Goal: Check status: Check status

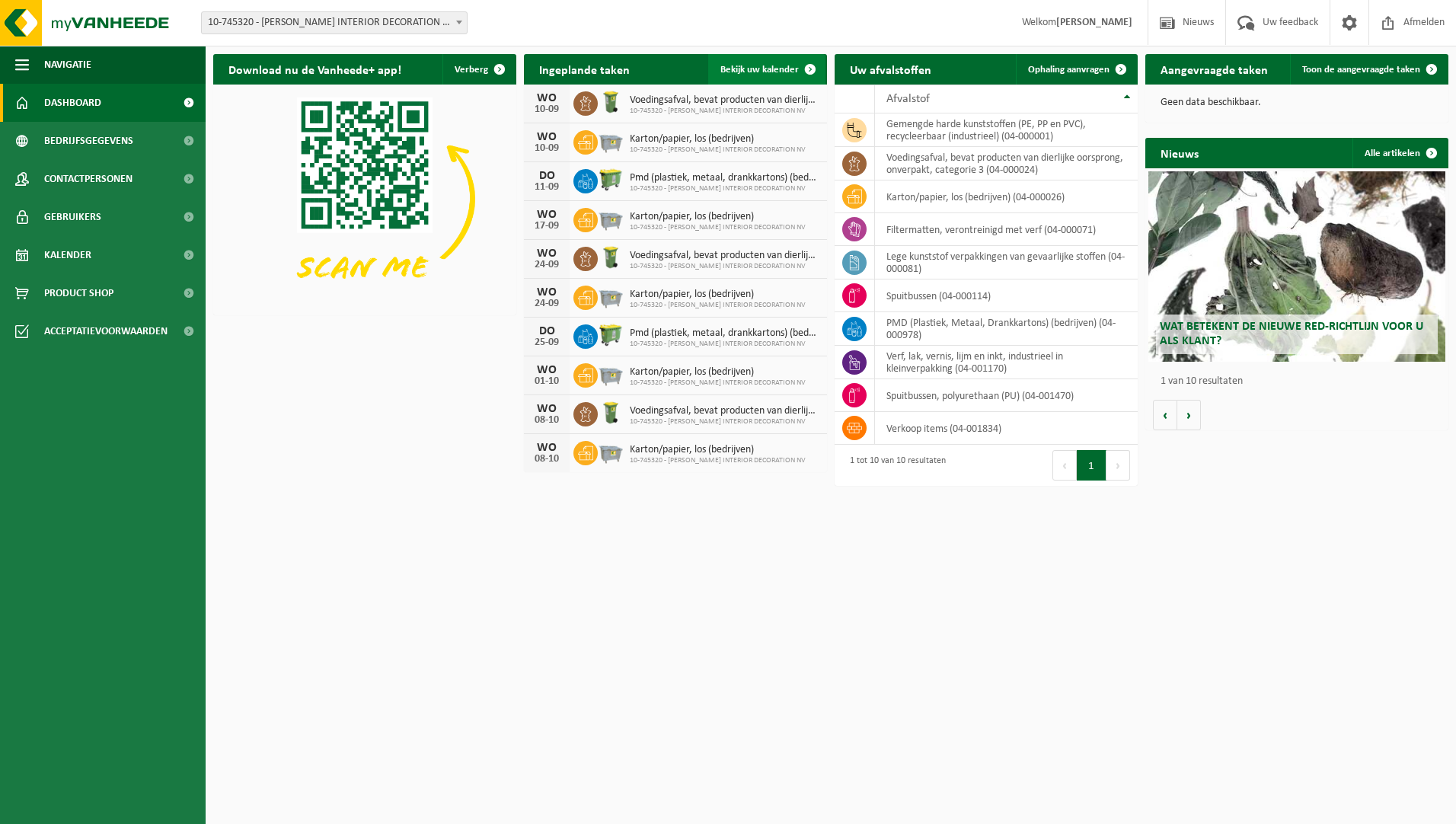
click at [784, 64] on link "Bekijk uw kalender" at bounding box center [767, 69] width 118 height 30
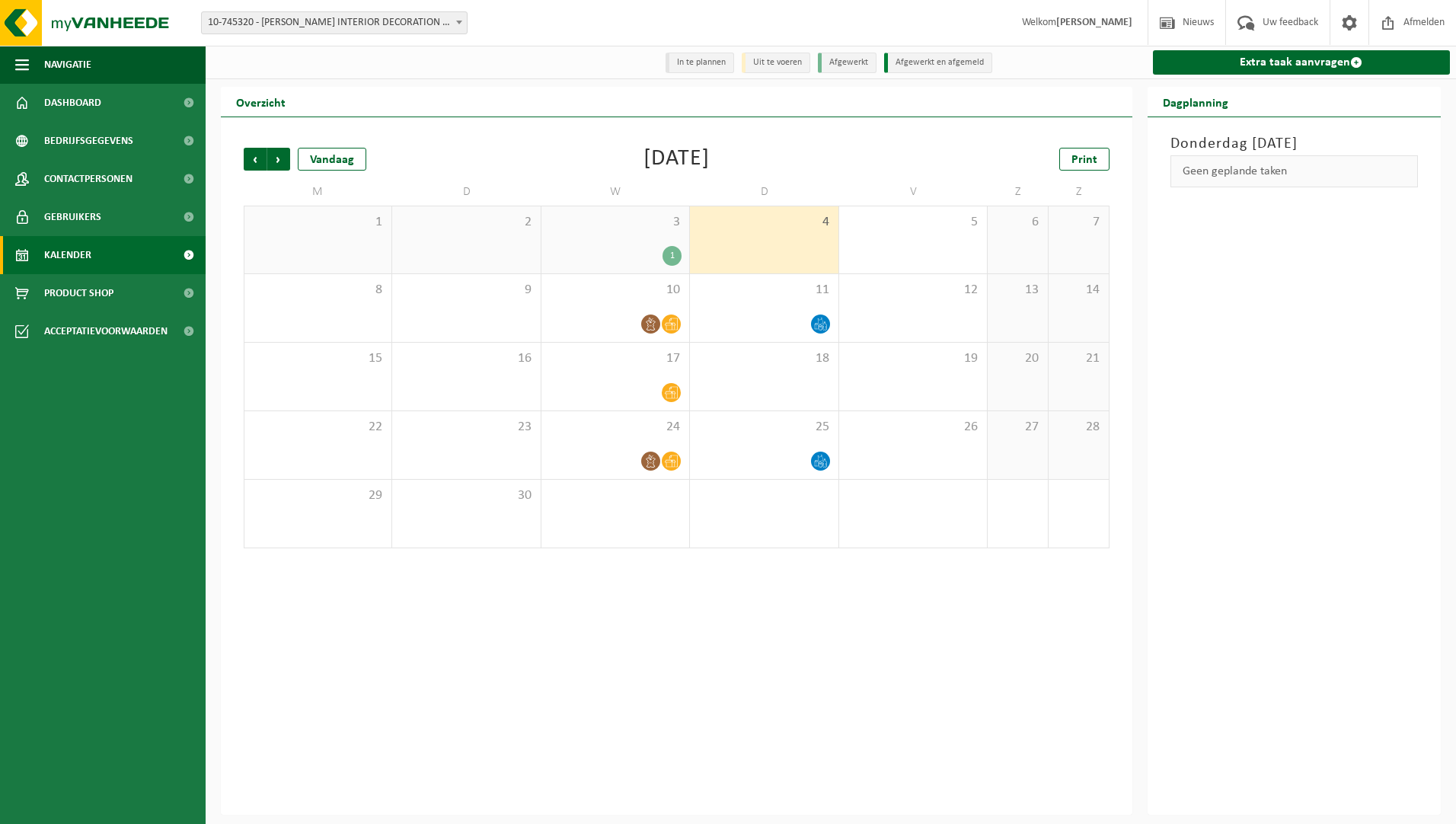
click at [633, 258] on div "1" at bounding box center [615, 255] width 132 height 20
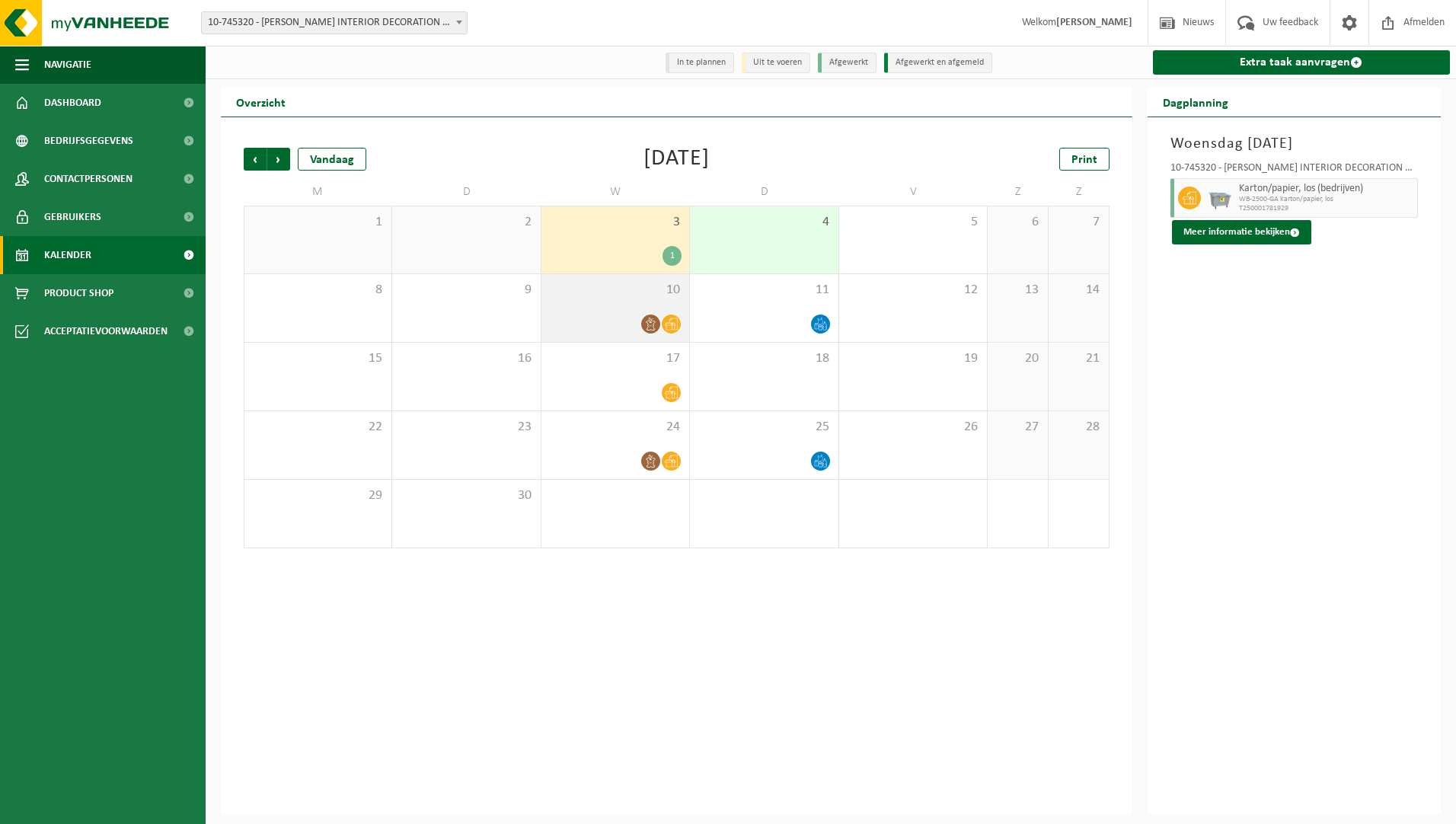
click at [620, 314] on div "10" at bounding box center [616, 308] width 148 height 68
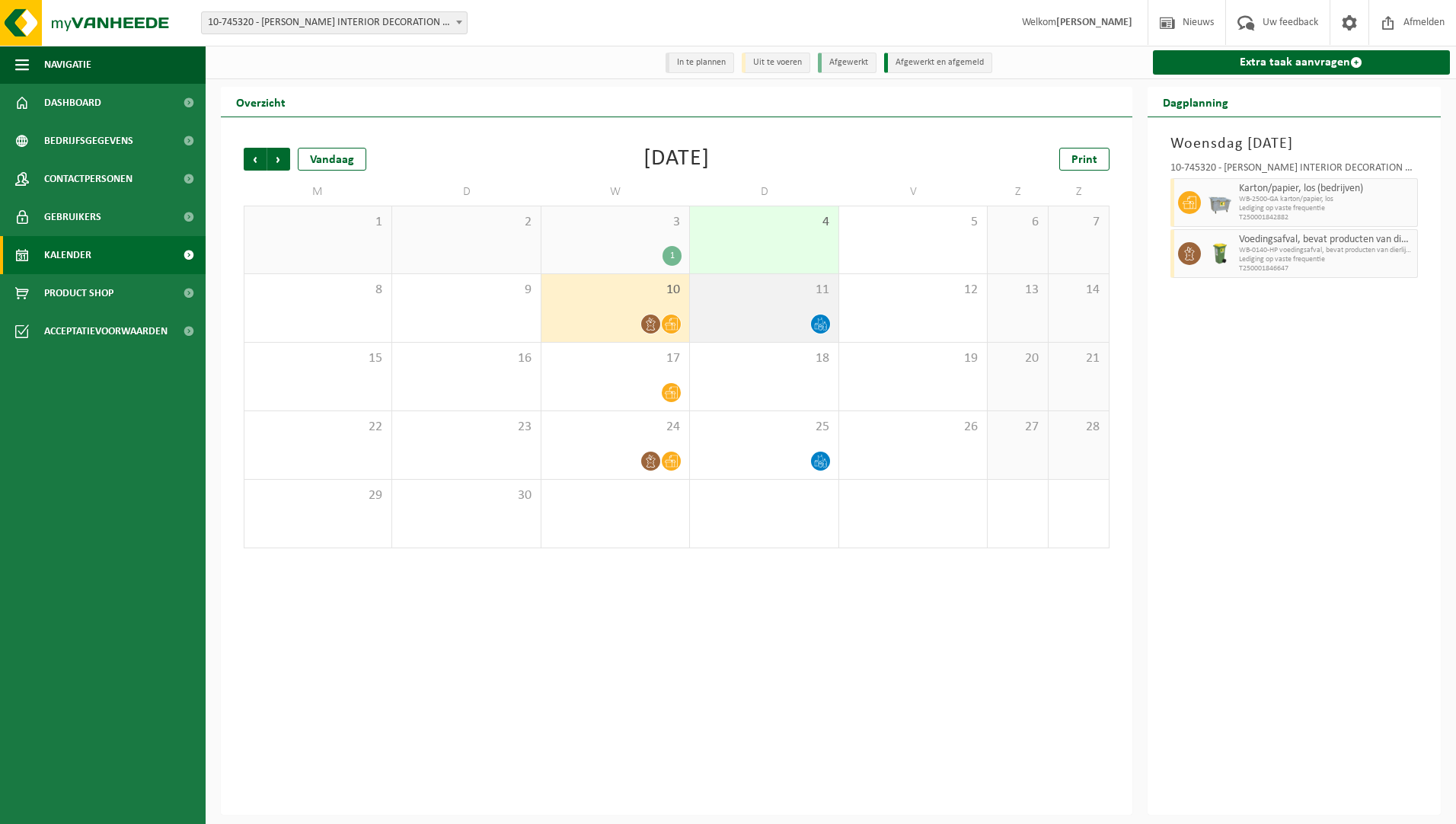
click at [703, 309] on div "11" at bounding box center [764, 308] width 148 height 68
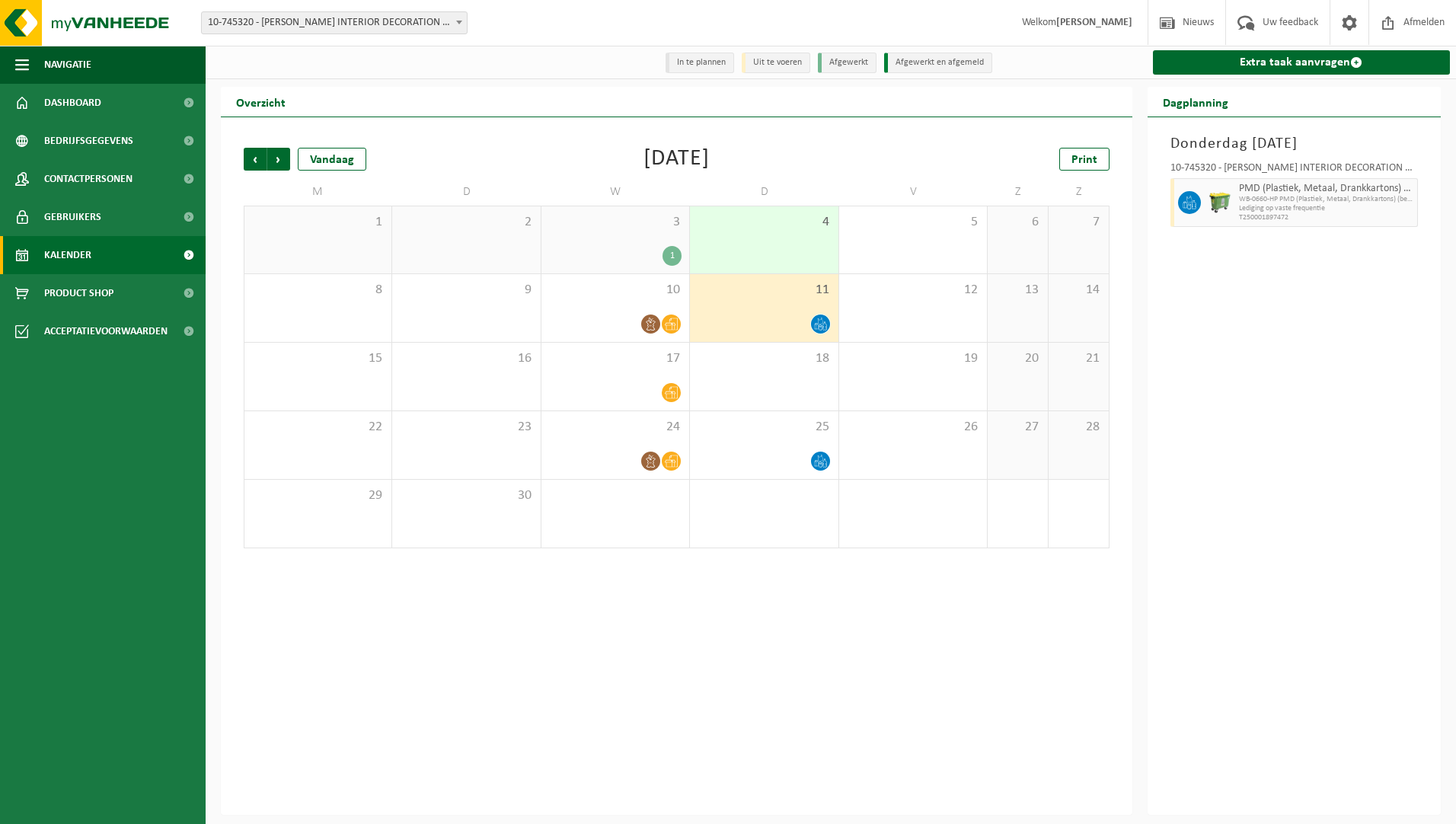
click at [621, 253] on div "1" at bounding box center [615, 255] width 132 height 20
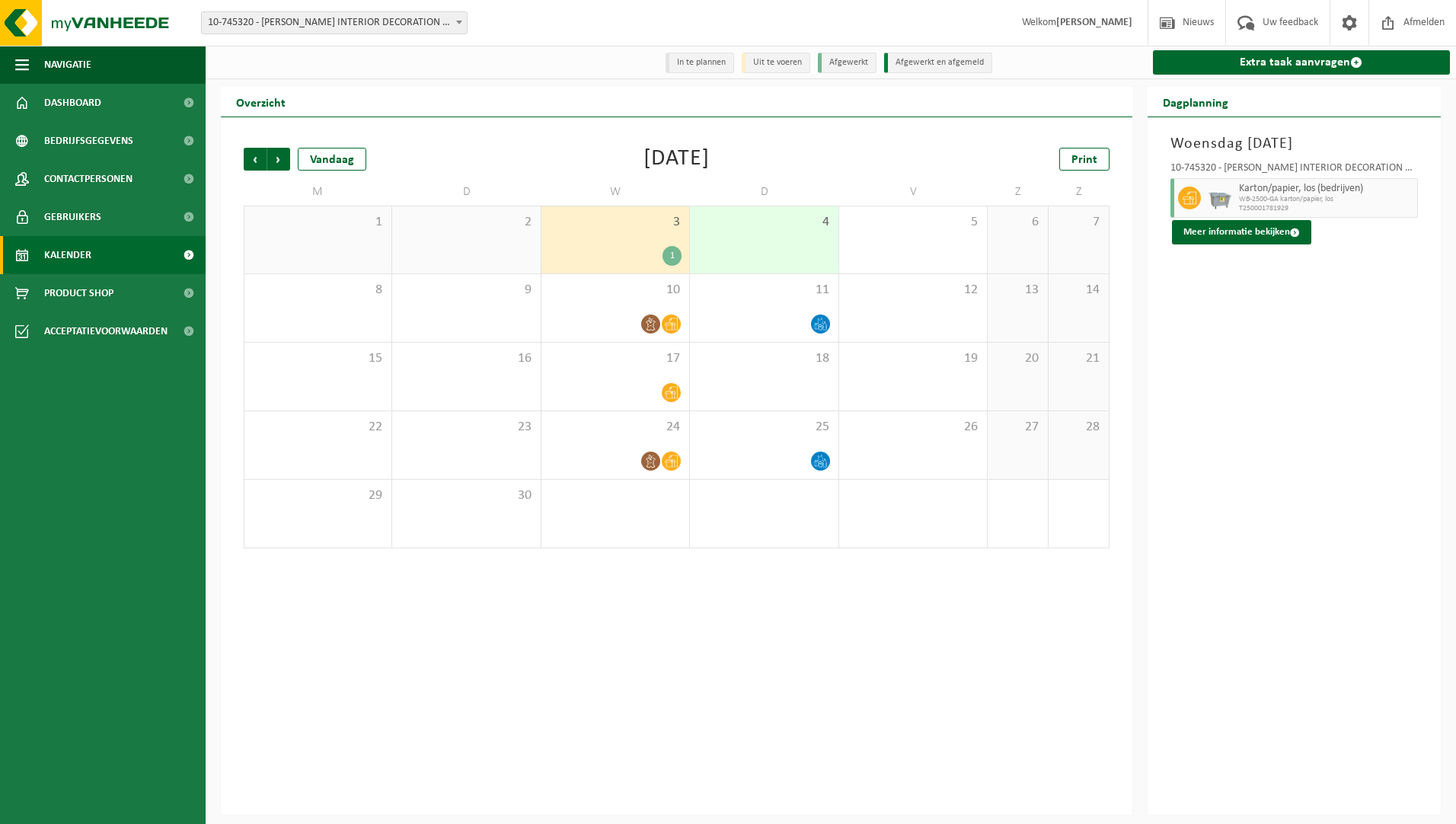
click at [505, 260] on div "2" at bounding box center [466, 240] width 148 height 67
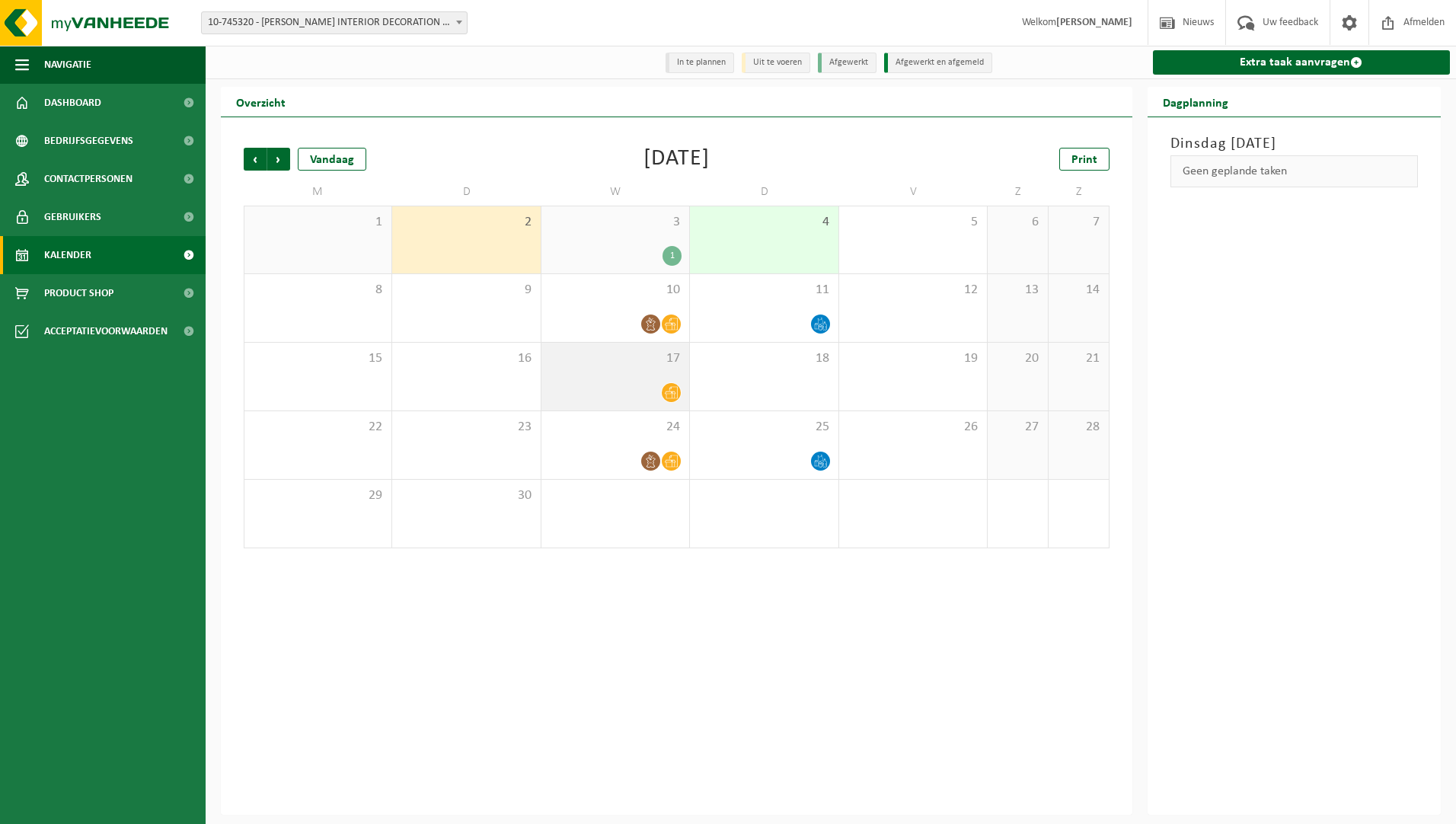
click at [606, 369] on div "17" at bounding box center [616, 376] width 148 height 68
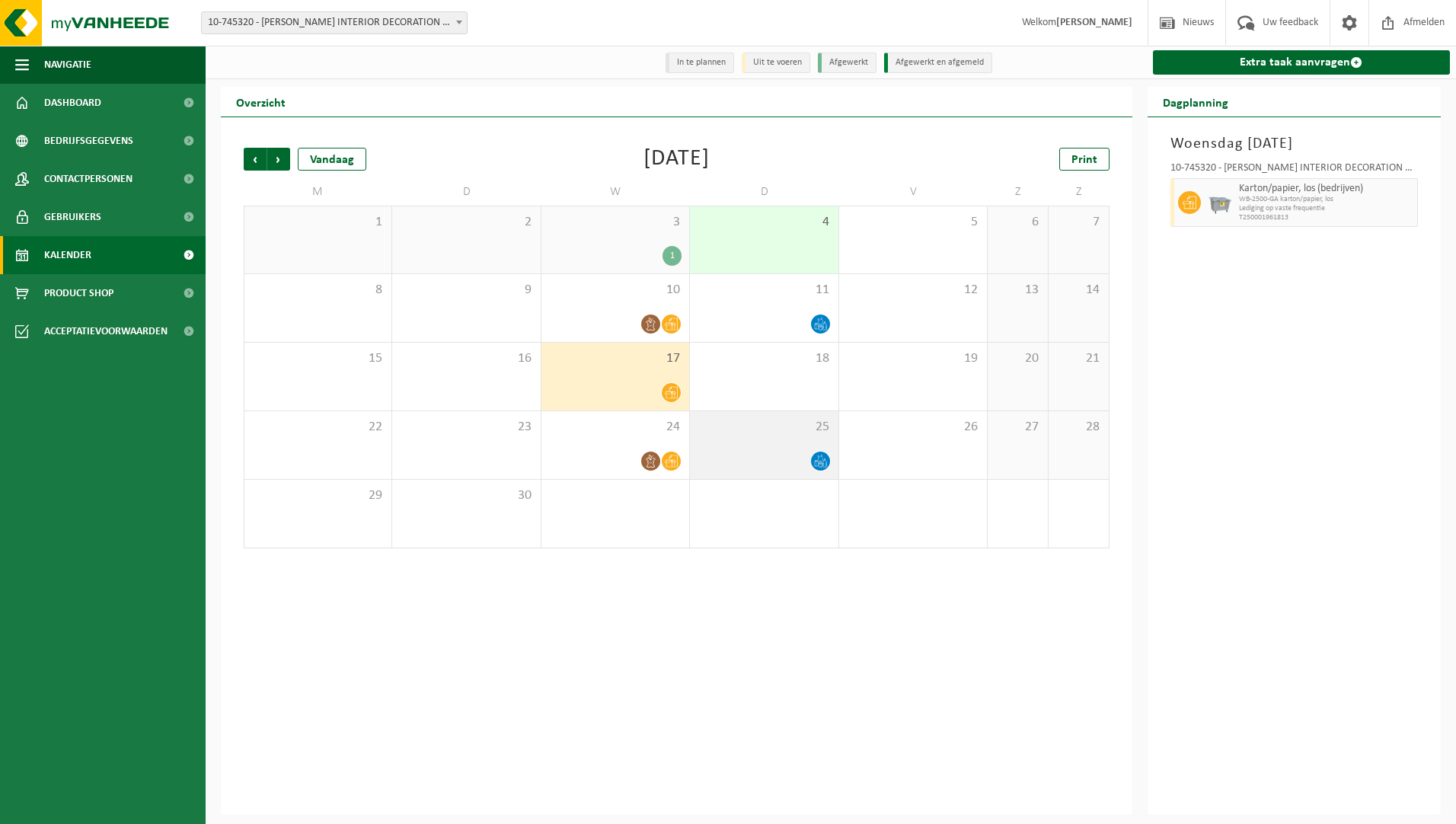
drag, startPoint x: 739, startPoint y: 451, endPoint x: 726, endPoint y: 436, distance: 19.8
click at [737, 445] on div "25" at bounding box center [764, 445] width 148 height 68
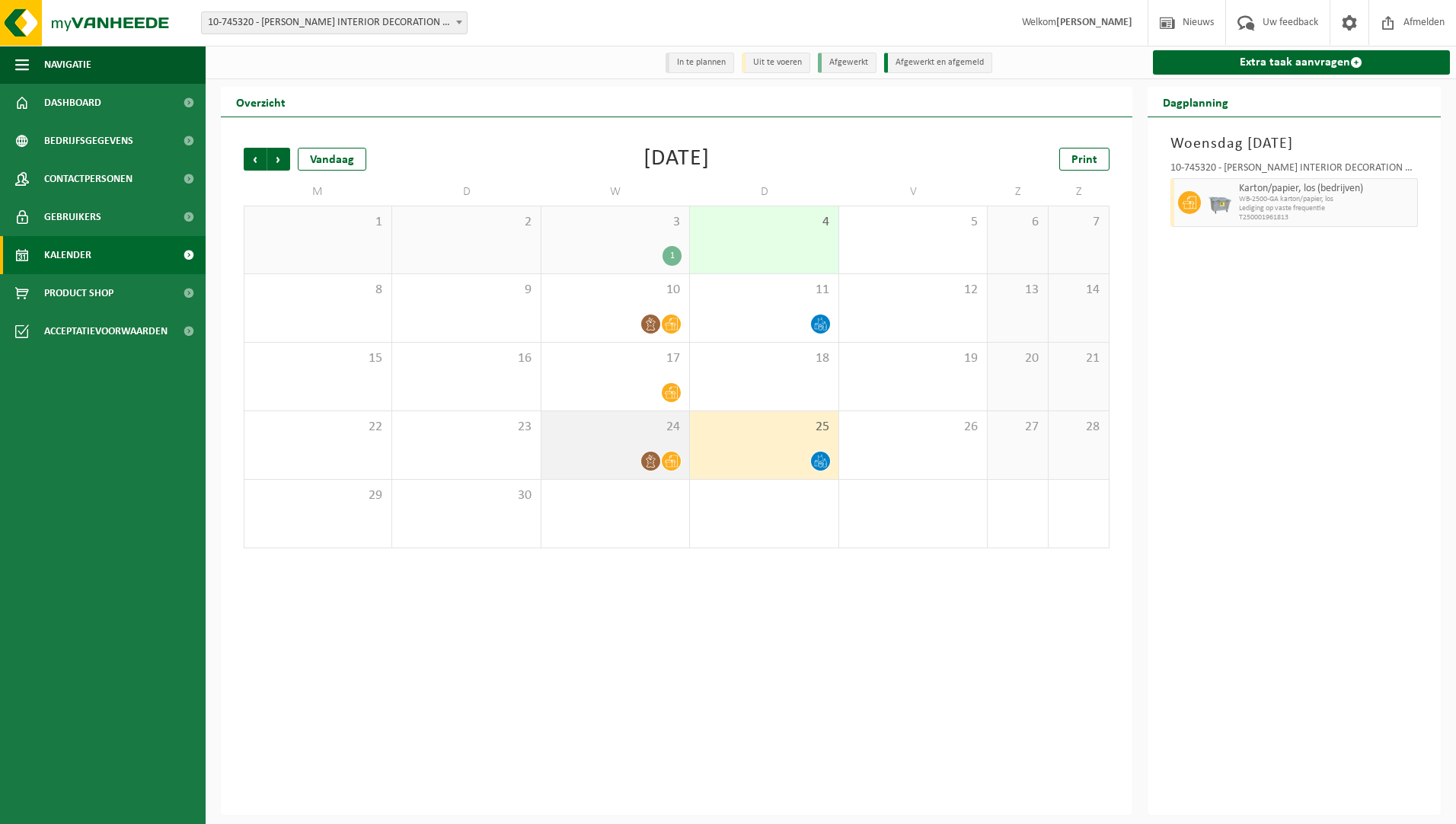
click at [633, 437] on div "24" at bounding box center [616, 445] width 148 height 68
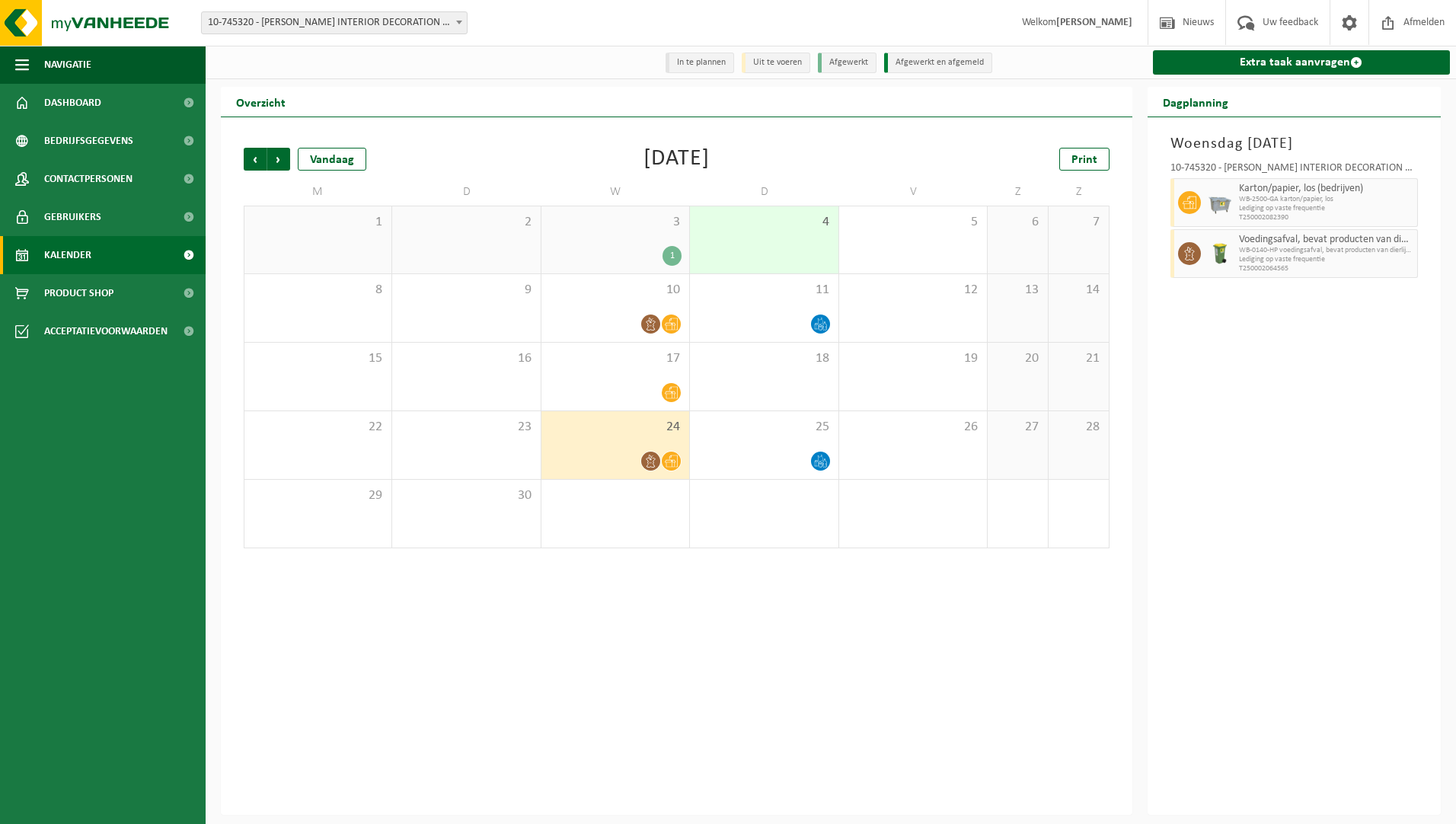
click at [654, 249] on div "1" at bounding box center [615, 255] width 132 height 20
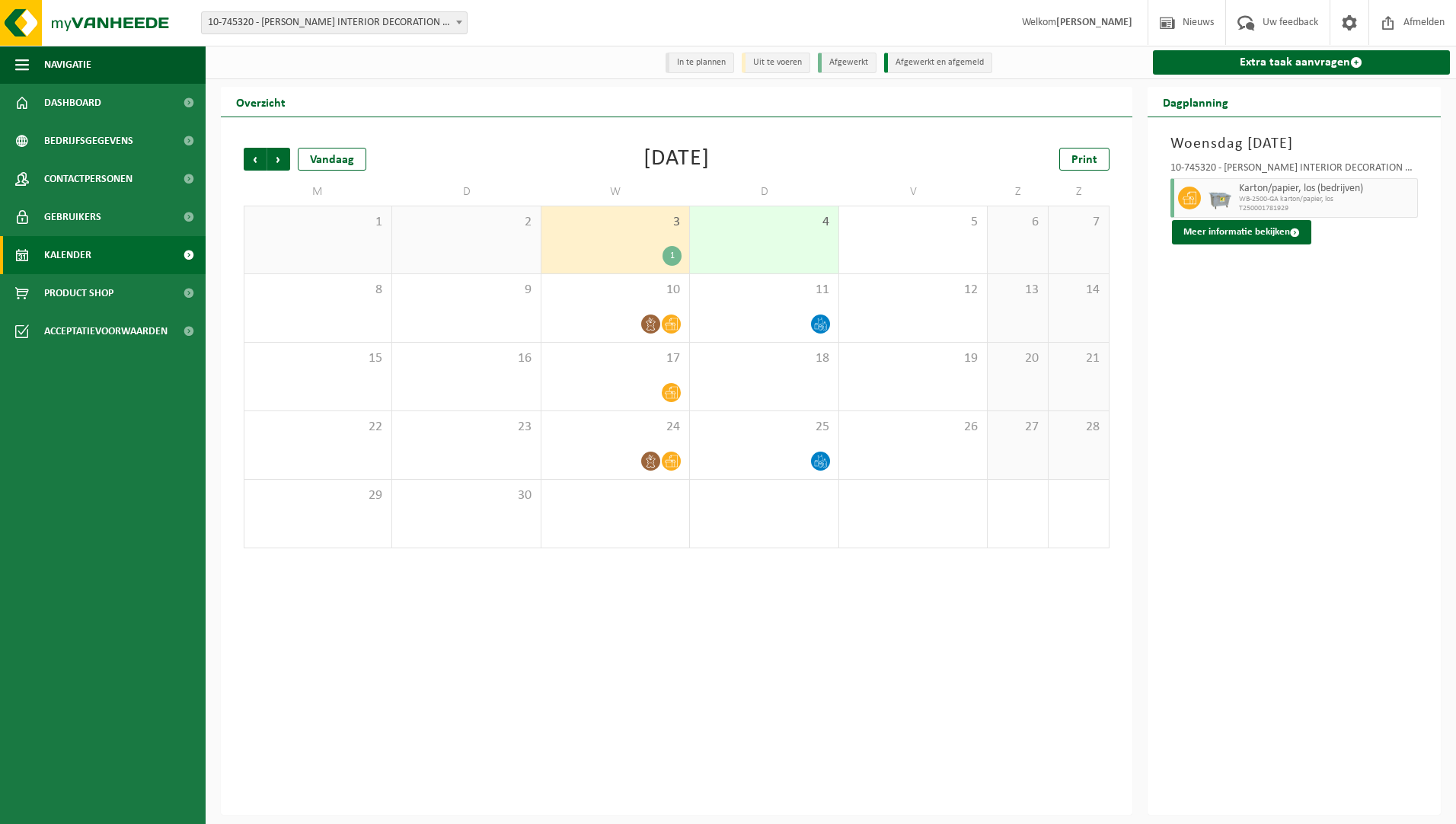
click at [895, 134] on div "Vorige Volgende Vandaag [DATE] Print M D W D V Z Z 1 2 3 1 4 5 6 7 8 9 10 11 12…" at bounding box center [676, 348] width 881 height 431
